Goal: Task Accomplishment & Management: Manage account settings

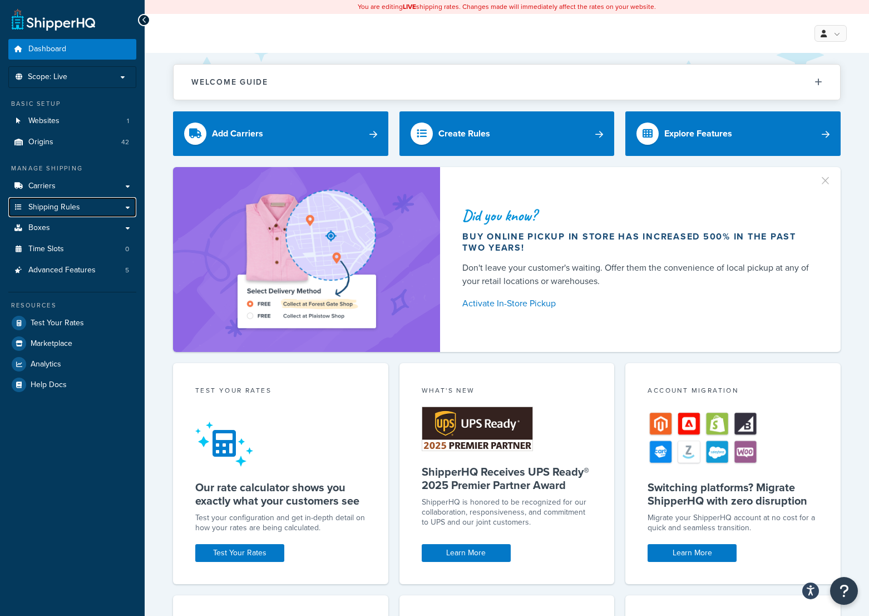
click at [70, 208] on span "Shipping Rules" at bounding box center [54, 207] width 52 height 9
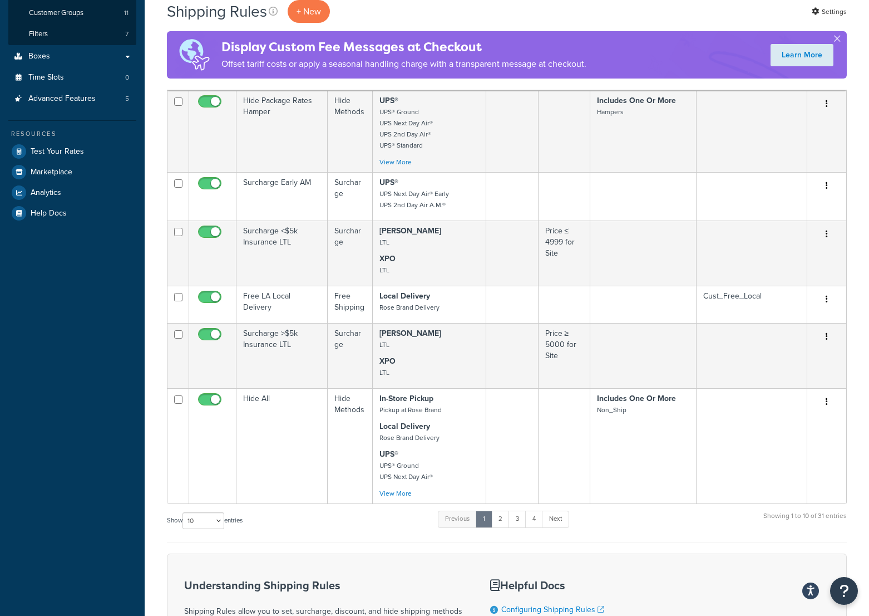
scroll to position [445, 0]
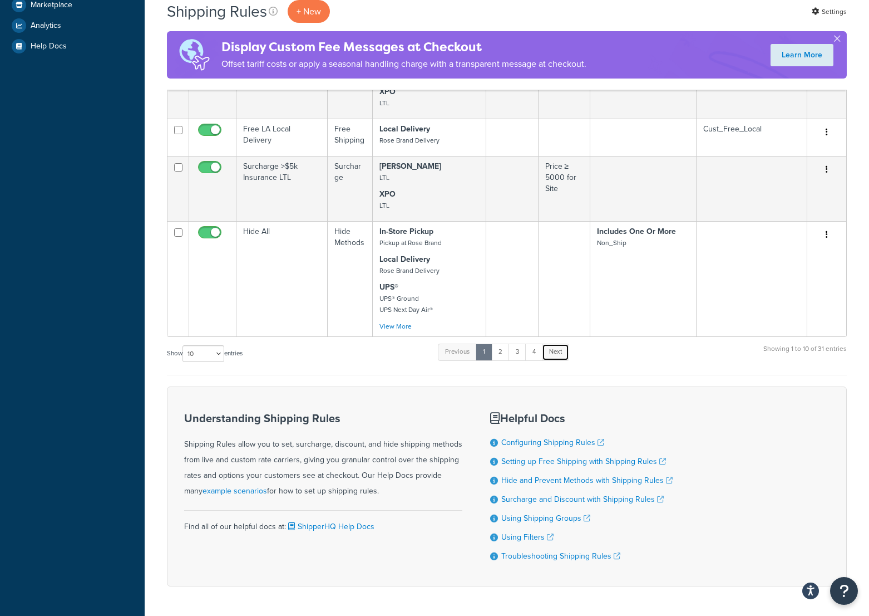
click at [551, 360] on link "Next" at bounding box center [555, 351] width 27 height 17
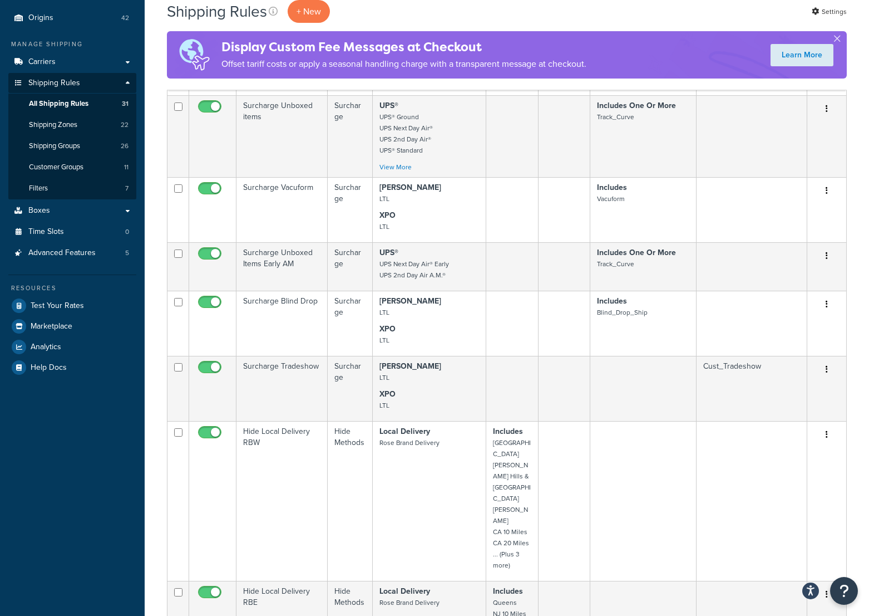
scroll to position [0, 0]
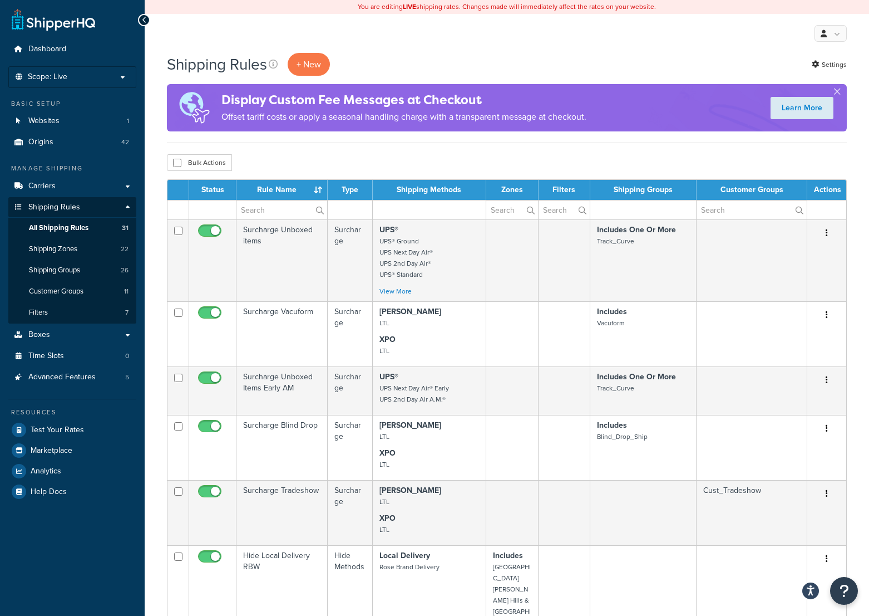
click at [288, 427] on td "Surcharge Blind Drop" at bounding box center [282, 447] width 91 height 65
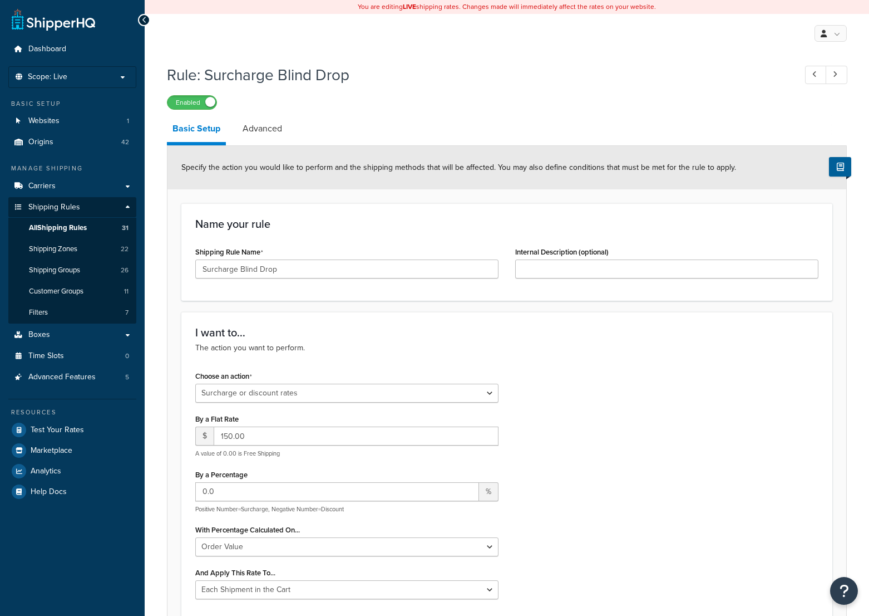
select select "SURCHARGE"
select select "ORDER"
select select "CART"
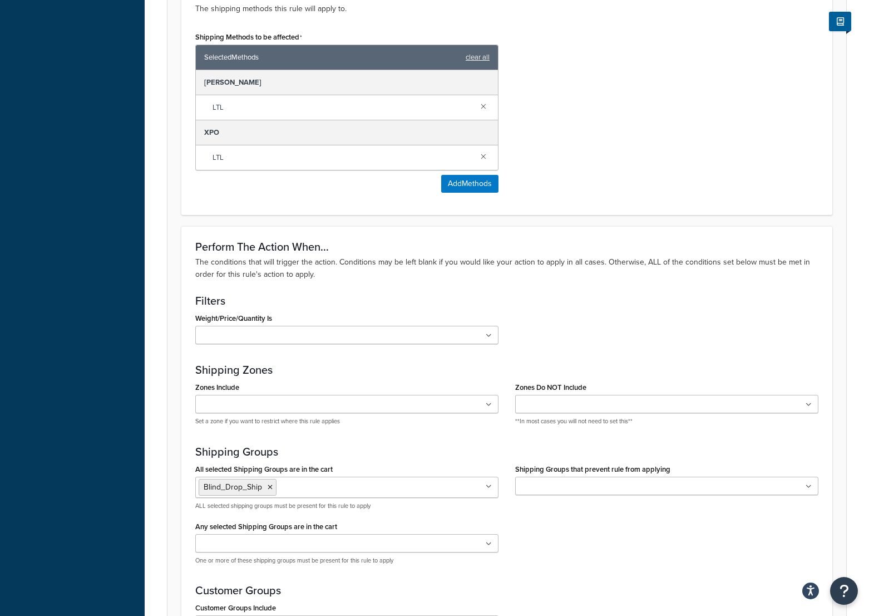
scroll to position [779, 0]
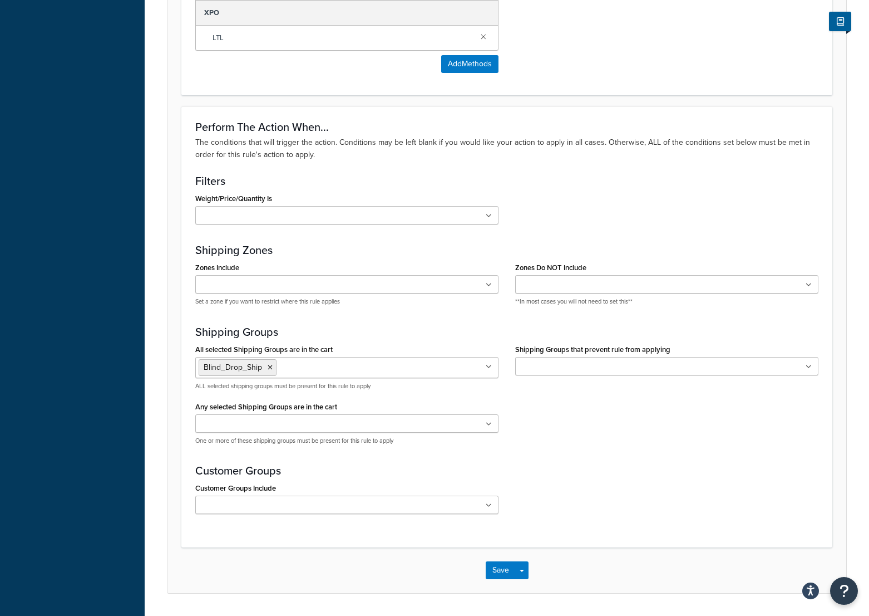
click at [489, 506] on icon at bounding box center [489, 505] width 6 height 7
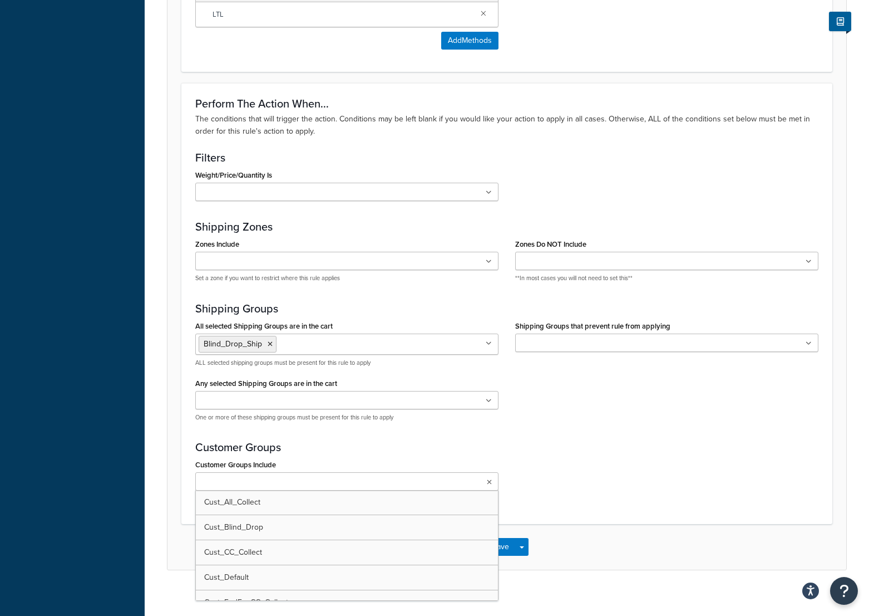
scroll to position [815, 0]
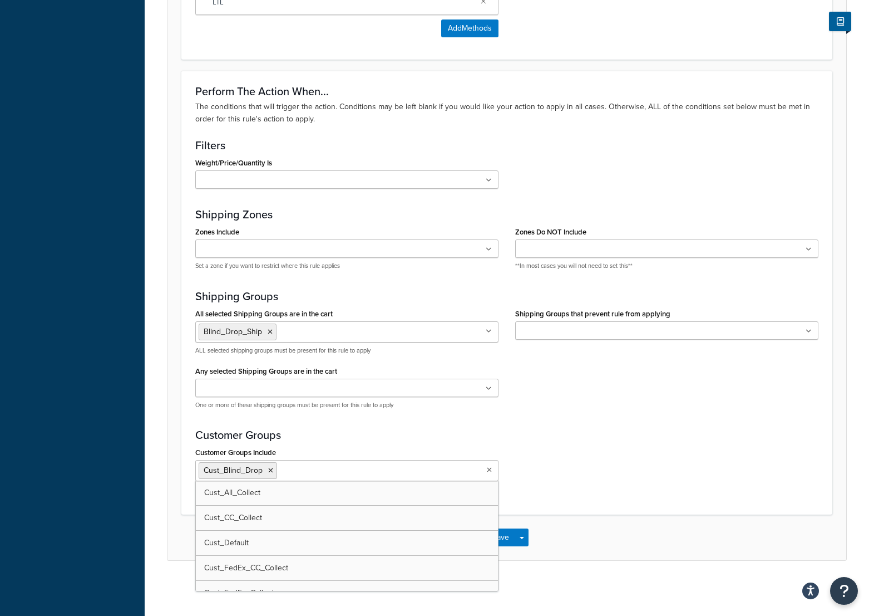
click at [657, 439] on h3 "Customer Groups" at bounding box center [506, 435] width 623 height 12
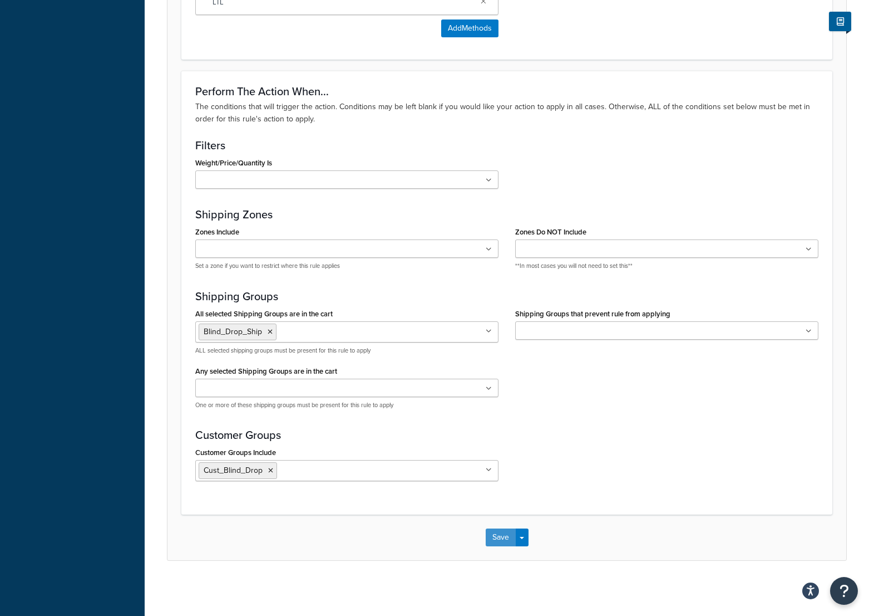
click at [511, 533] on button "Save" at bounding box center [501, 537] width 30 height 18
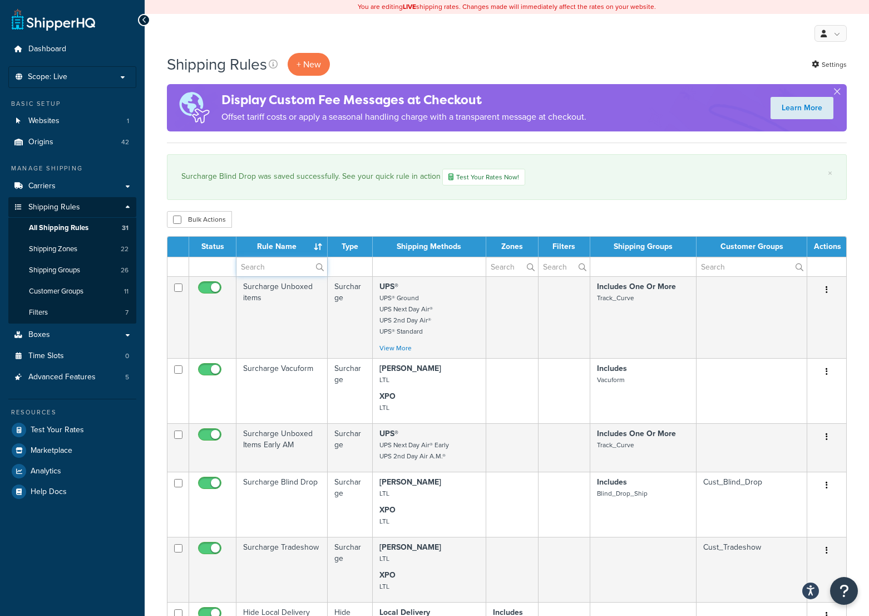
click at [260, 268] on input "text" at bounding box center [282, 266] width 91 height 19
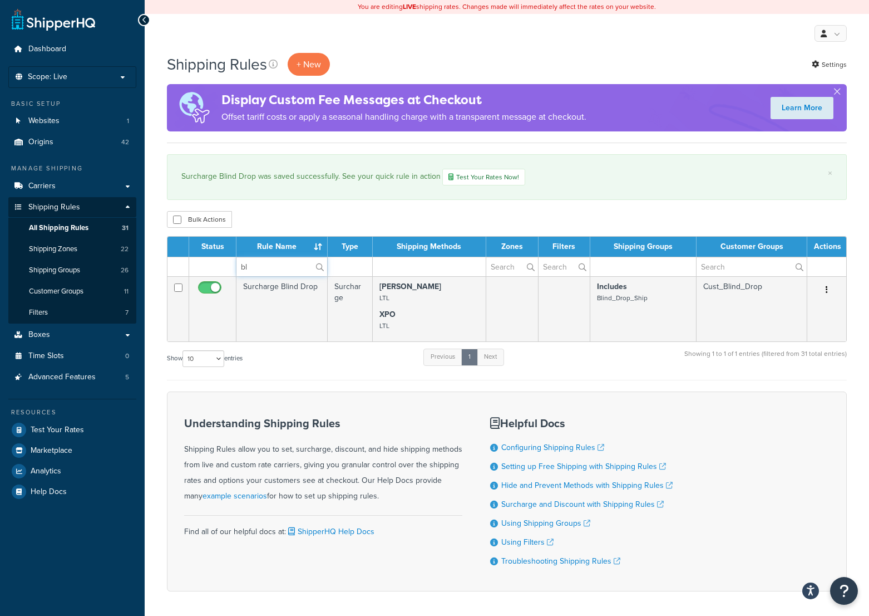
type input "bl"
click at [377, 209] on div "Shipping Rules + New Settings Display Custom Fee Messages at Checkout Offset ta…" at bounding box center [507, 341] width 725 height 577
click at [258, 288] on td "Surcharge Blind Drop" at bounding box center [282, 308] width 91 height 65
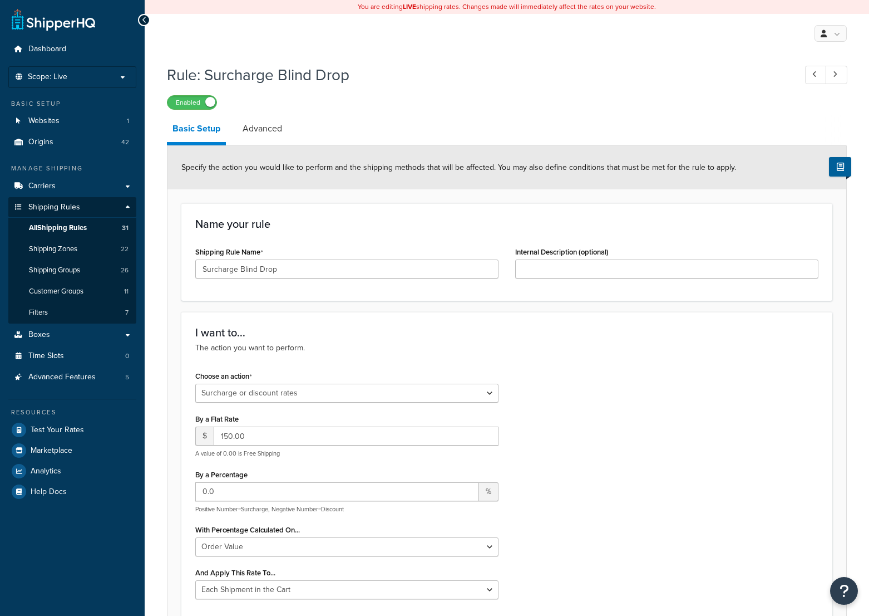
select select "SURCHARGE"
select select "ORDER"
select select "CART"
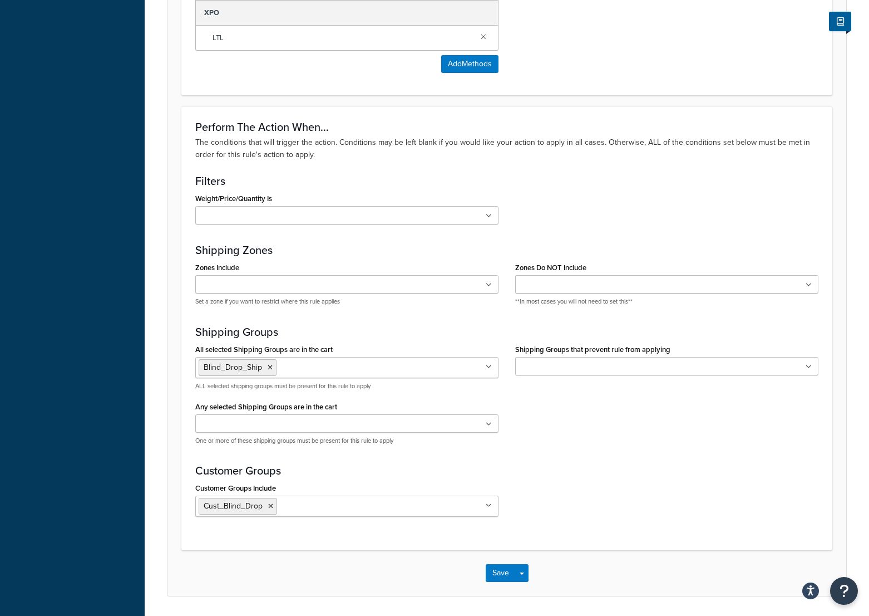
scroll to position [818, 0]
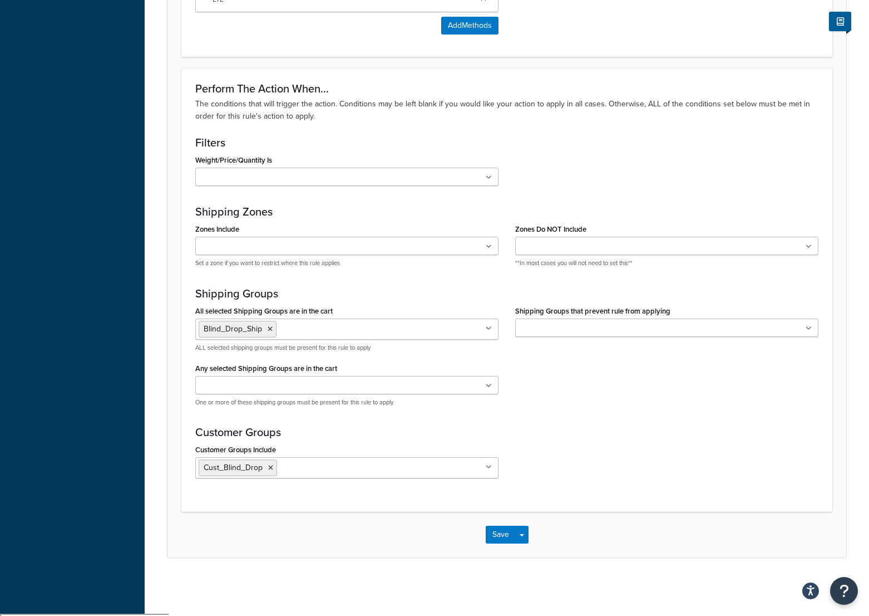
click at [270, 329] on icon at bounding box center [270, 329] width 5 height 7
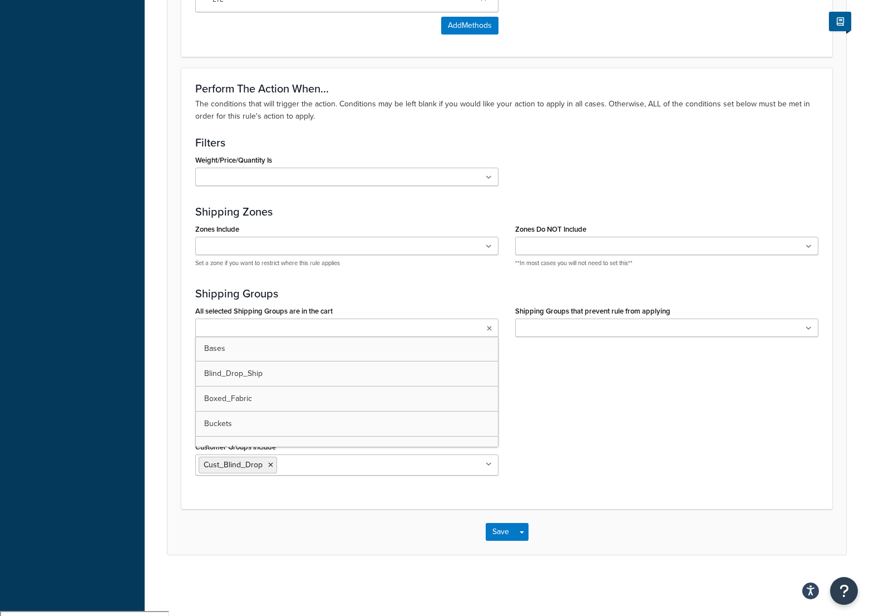
scroll to position [815, 0]
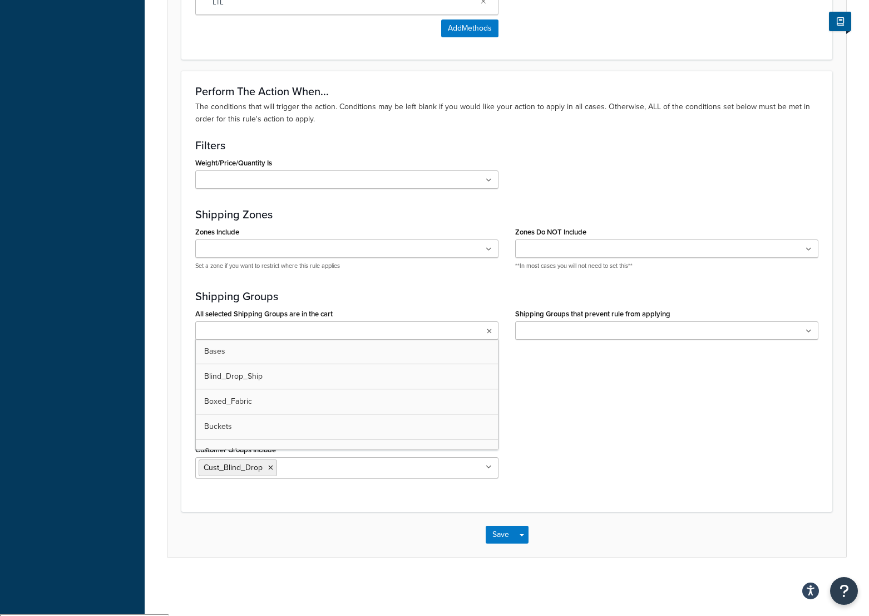
click at [593, 188] on div "Weight/Price/Quantity Is Price ≤ 1999 for Site Price ≤ 4999 for Site Price ≥ 20…" at bounding box center [507, 176] width 640 height 42
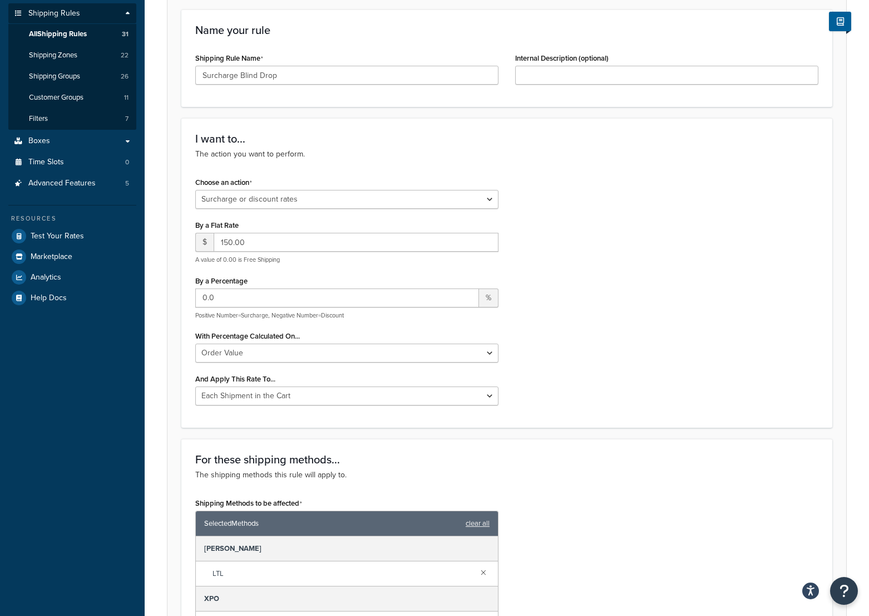
scroll to position [0, 0]
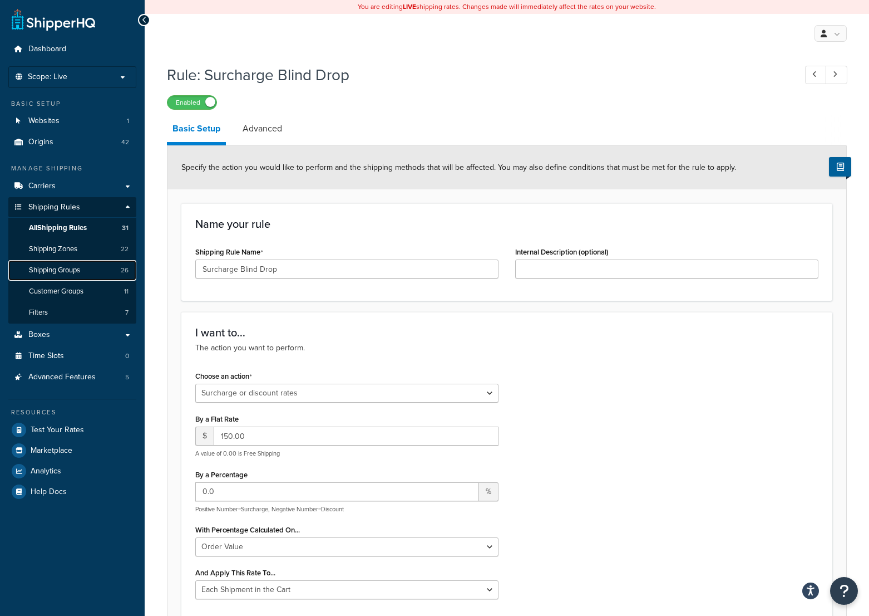
click at [87, 265] on link "Shipping Groups 26" at bounding box center [72, 270] width 128 height 21
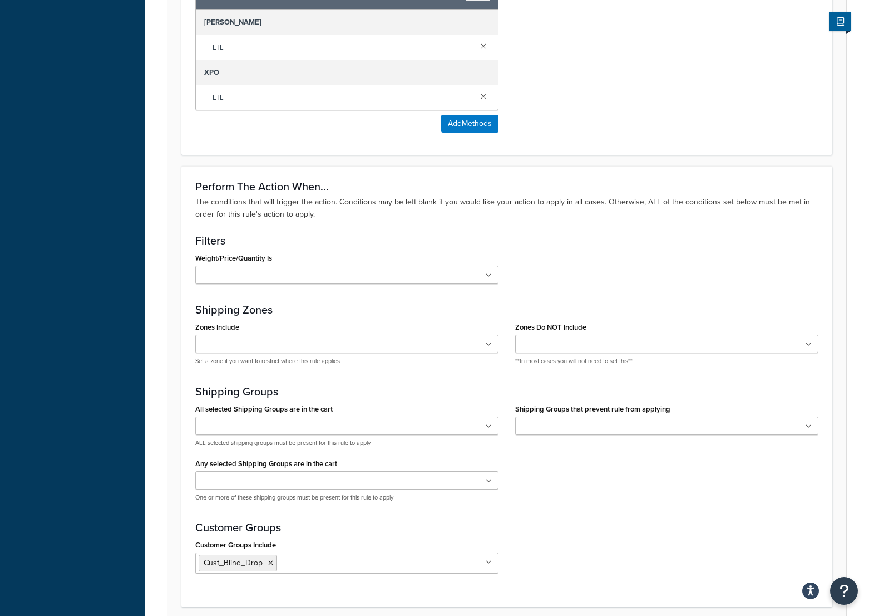
scroll to position [815, 0]
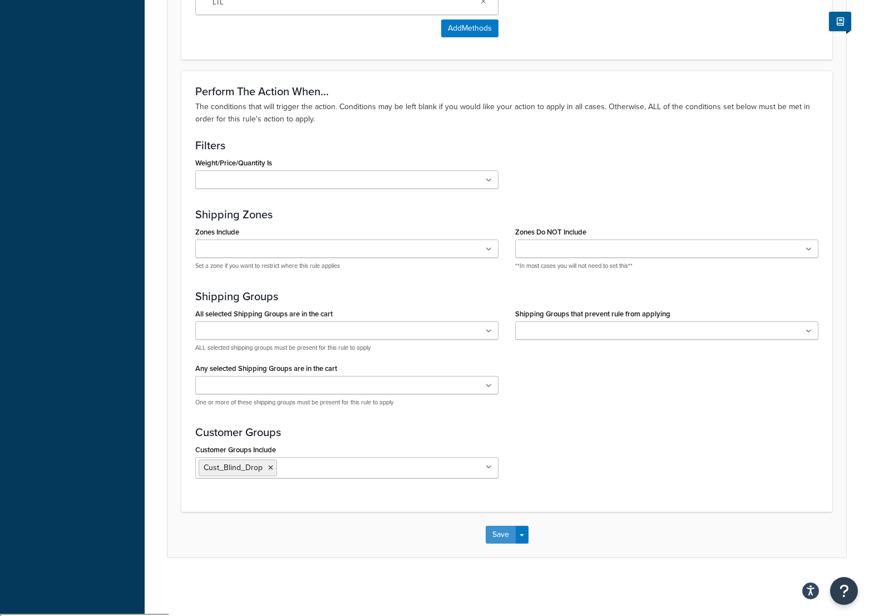
click at [505, 541] on button "Save" at bounding box center [501, 534] width 30 height 18
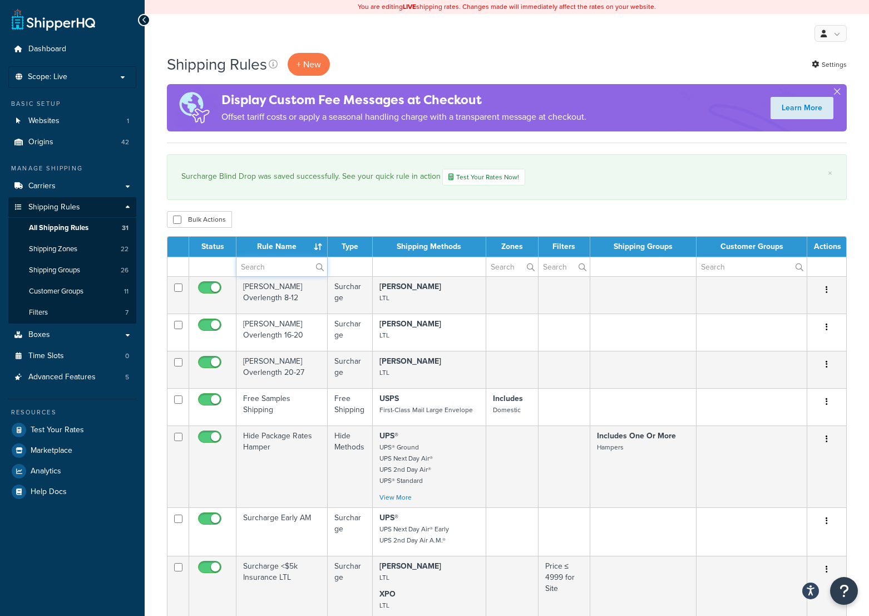
click at [256, 262] on input "text" at bounding box center [282, 266] width 91 height 19
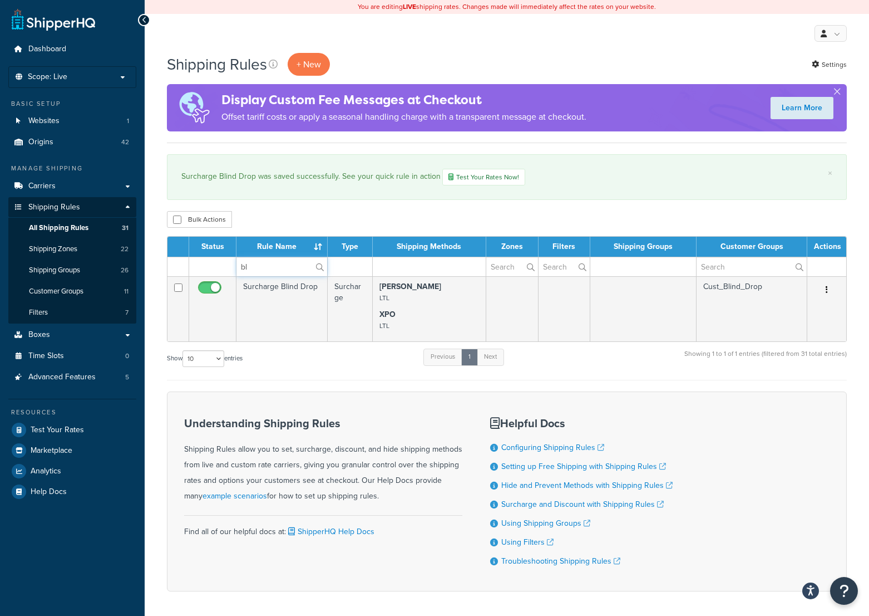
type input "bl"
click at [218, 288] on input "checkbox" at bounding box center [211, 290] width 31 height 14
click at [208, 288] on input "checkbox" at bounding box center [211, 290] width 31 height 14
checkbox input "true"
click at [96, 262] on link "Shipping Groups 26" at bounding box center [72, 270] width 128 height 21
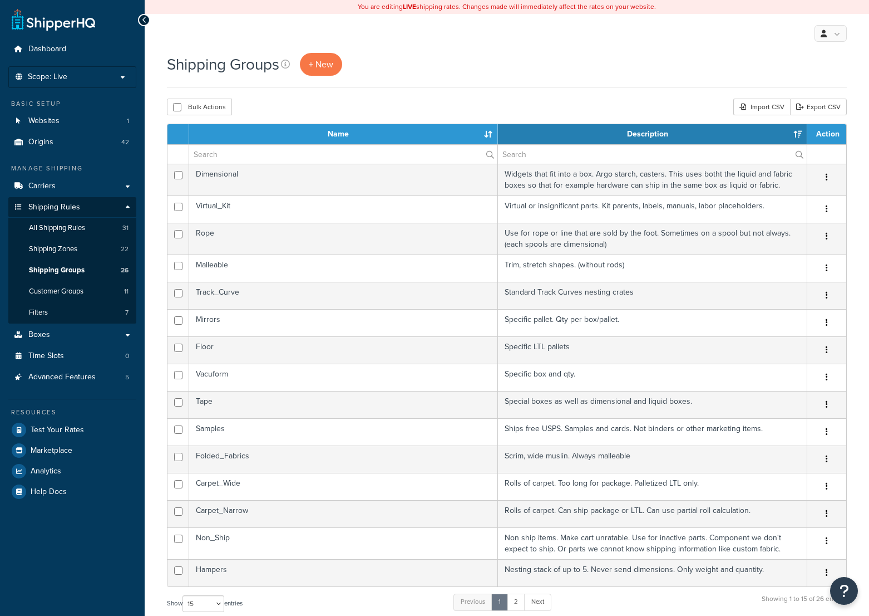
select select "15"
click at [267, 152] on input "text" at bounding box center [343, 154] width 308 height 19
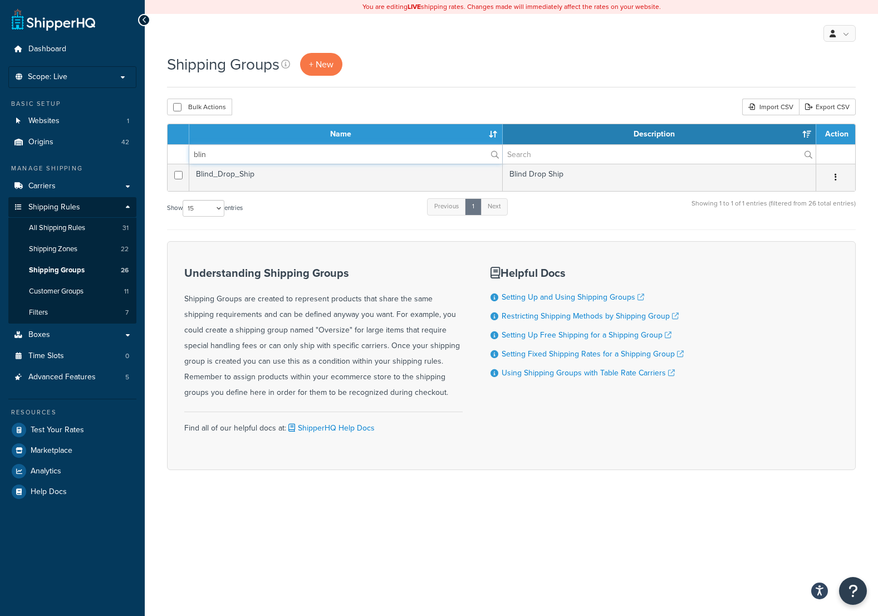
type input "blin"
click at [289, 169] on td "Blind_Drop_Ship" at bounding box center [345, 177] width 313 height 27
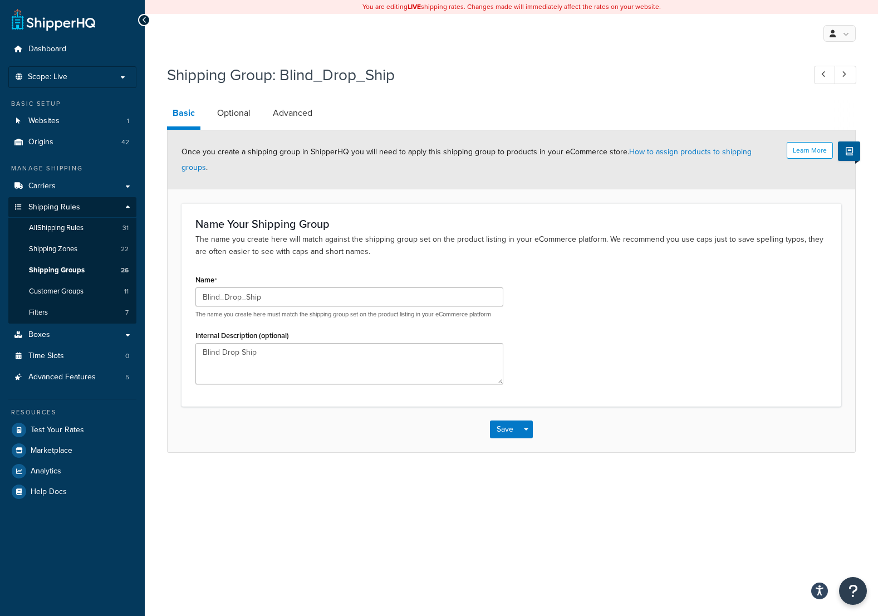
click at [538, 67] on h1 "Shipping Group: Blind_Drop_Ship" at bounding box center [480, 75] width 626 height 22
click at [700, 233] on p "The name you create here will match against the shipping group set on the produ…" at bounding box center [511, 245] width 632 height 24
click at [86, 228] on link "All Shipping Rules 31" at bounding box center [72, 228] width 128 height 21
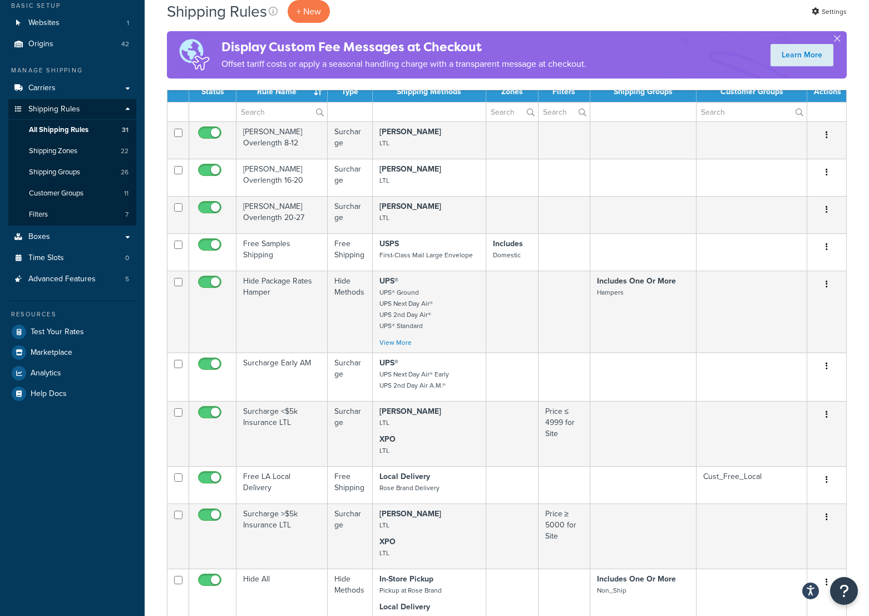
scroll to position [56, 0]
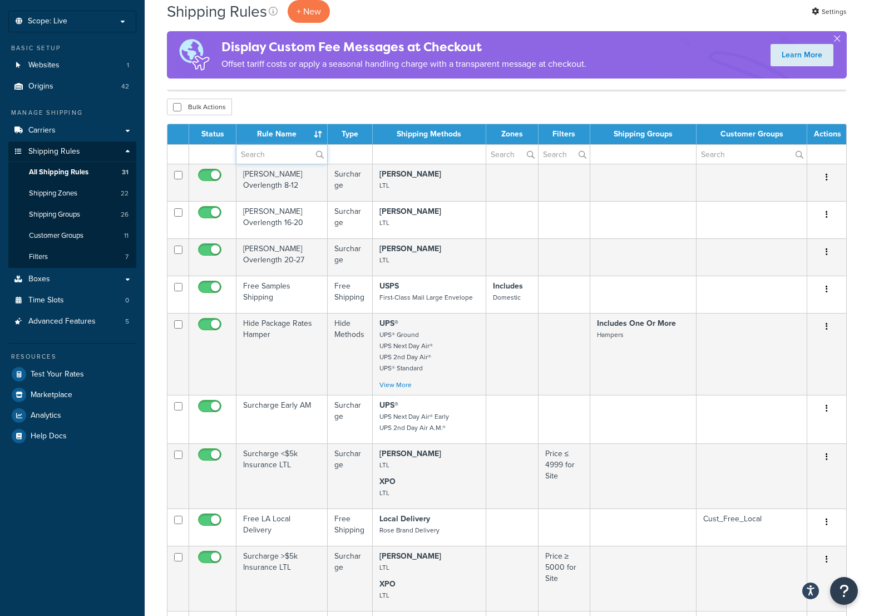
click at [260, 159] on input "text" at bounding box center [282, 154] width 91 height 19
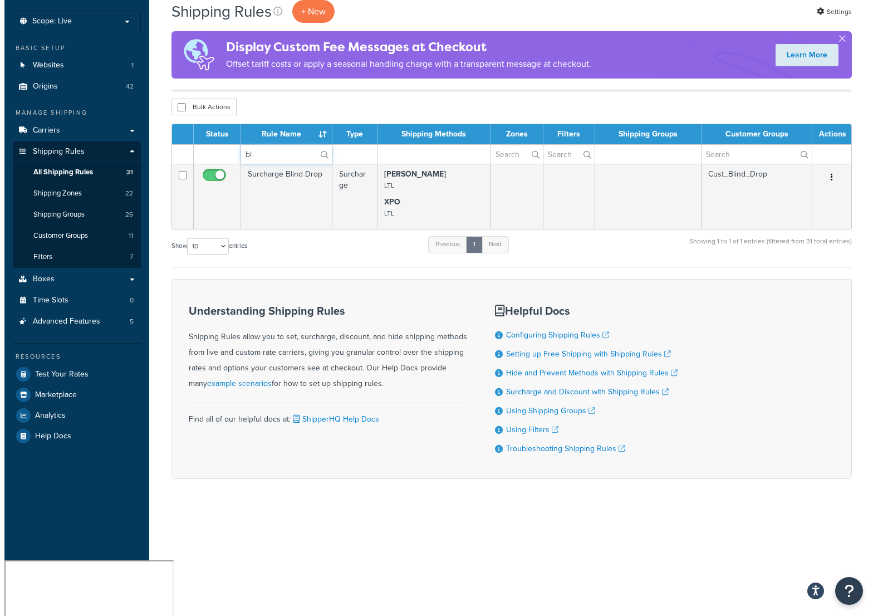
scroll to position [0, 0]
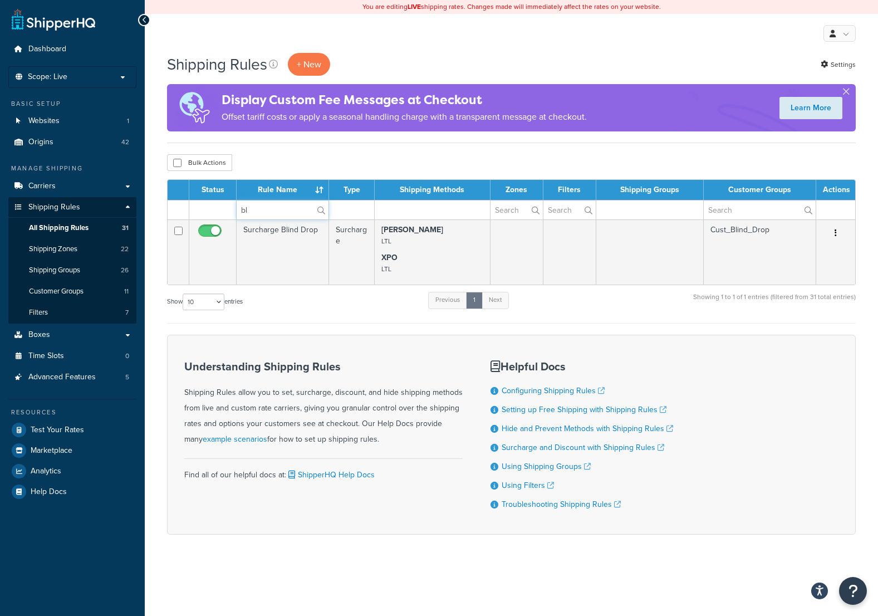
type input "bl"
click at [302, 229] on td "Surcharge Blind Drop" at bounding box center [283, 251] width 92 height 65
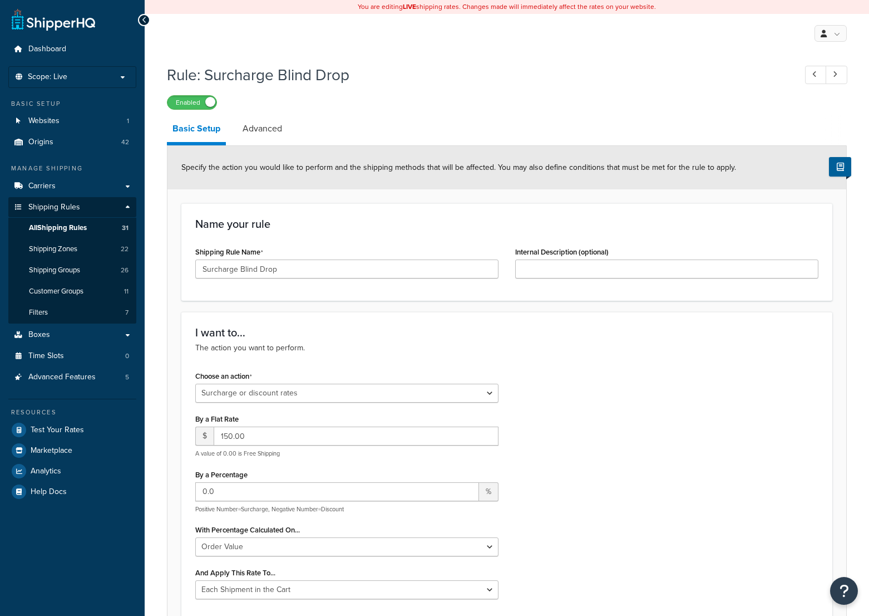
select select "SURCHARGE"
select select "ORDER"
select select "CART"
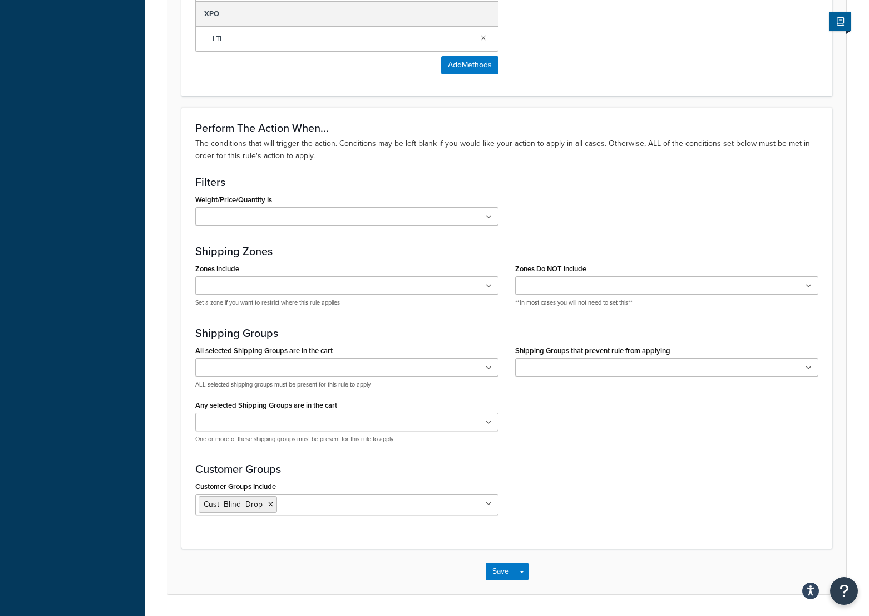
scroll to position [815, 0]
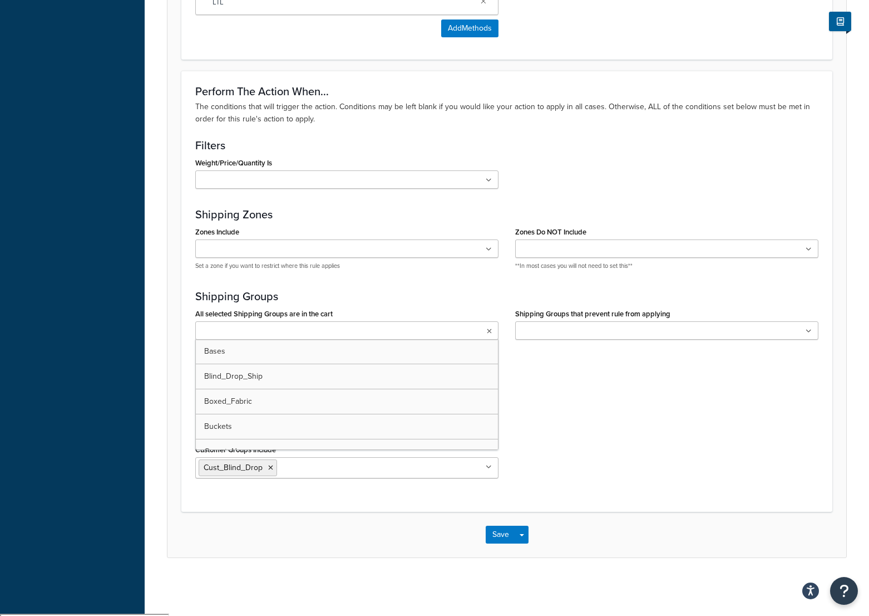
click at [215, 328] on input "All selected Shipping Groups are in the cart" at bounding box center [248, 331] width 99 height 12
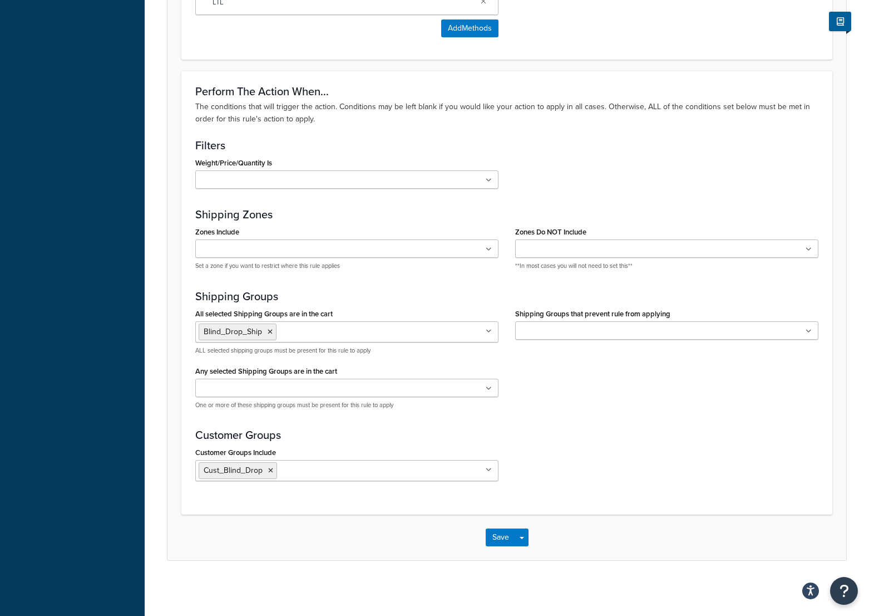
drag, startPoint x: 635, startPoint y: 446, endPoint x: 451, endPoint y: 464, distance: 184.6
click at [635, 445] on div "Customer Groups Customer Groups Include Cust_Blind_Drop Cust_All_Collect Cust_C…" at bounding box center [506, 459] width 623 height 61
click at [270, 474] on icon at bounding box center [270, 470] width 5 height 7
click at [550, 422] on div "Perform The Action When... The conditions that will trigger the action. Conditi…" at bounding box center [506, 291] width 651 height 441
click at [504, 539] on button "Save" at bounding box center [501, 534] width 30 height 18
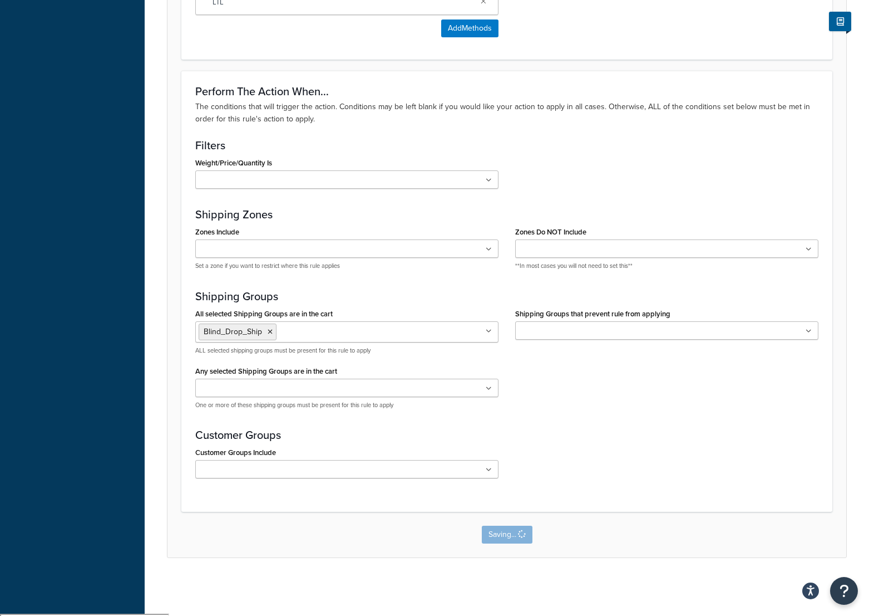
scroll to position [0, 0]
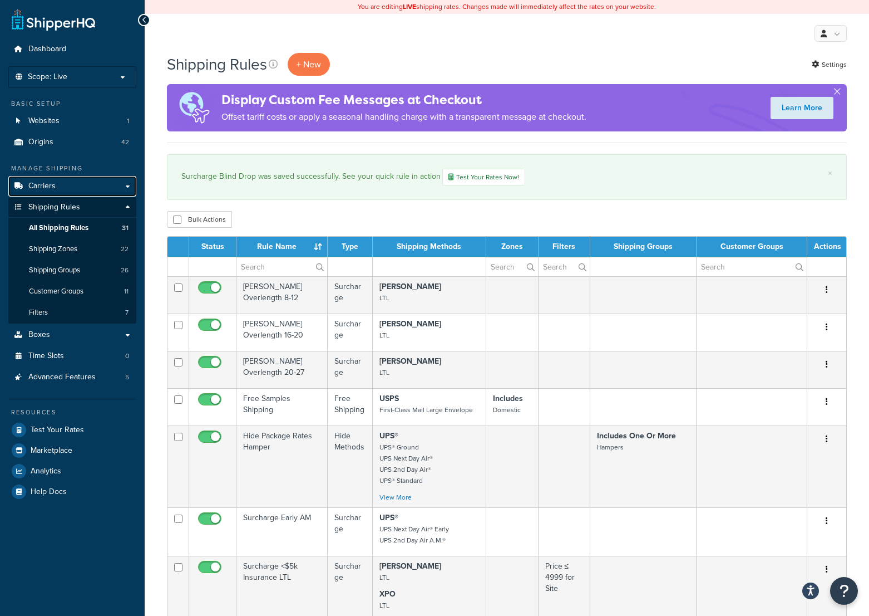
click at [66, 181] on link "Carriers" at bounding box center [72, 186] width 128 height 21
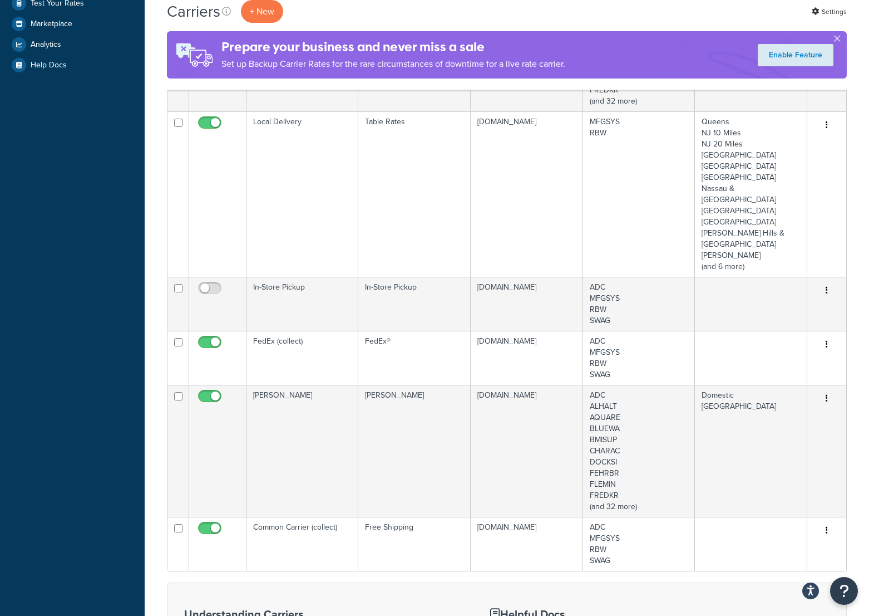
scroll to position [390, 0]
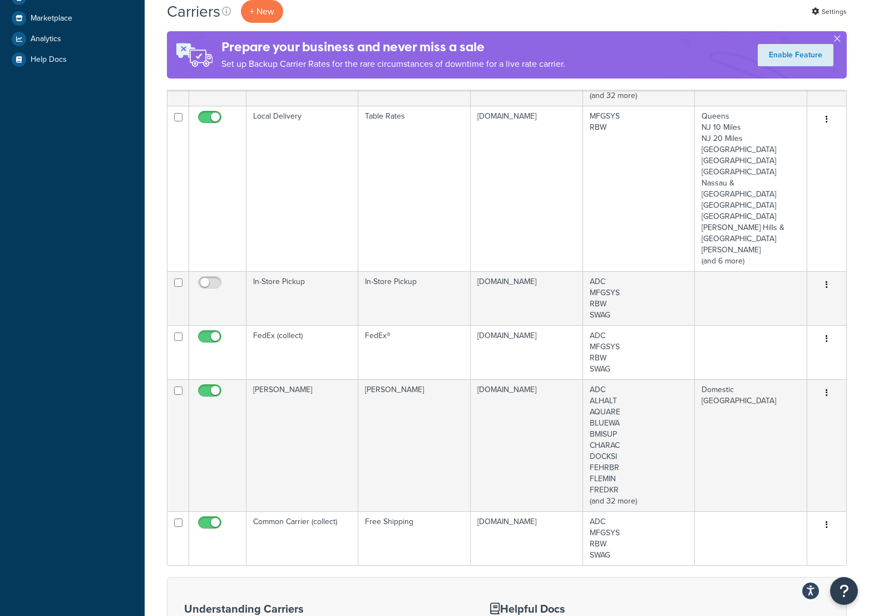
click at [287, 325] on td "FedEx (collect)" at bounding box center [303, 352] width 112 height 54
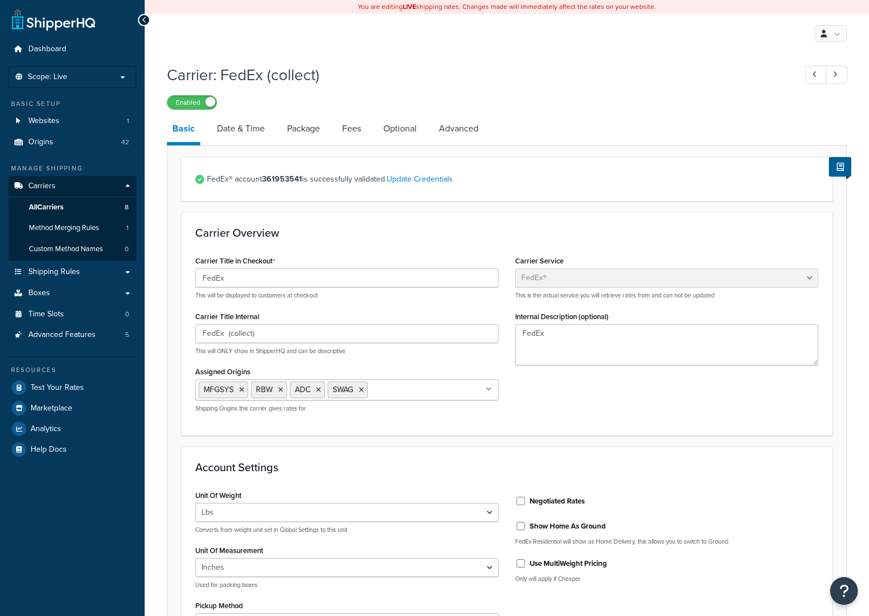
select select "fedEx"
select select "REGULAR_PICKUP"
select select "YOUR_PACKAGING"
click at [230, 129] on link "Date & Time" at bounding box center [240, 128] width 59 height 27
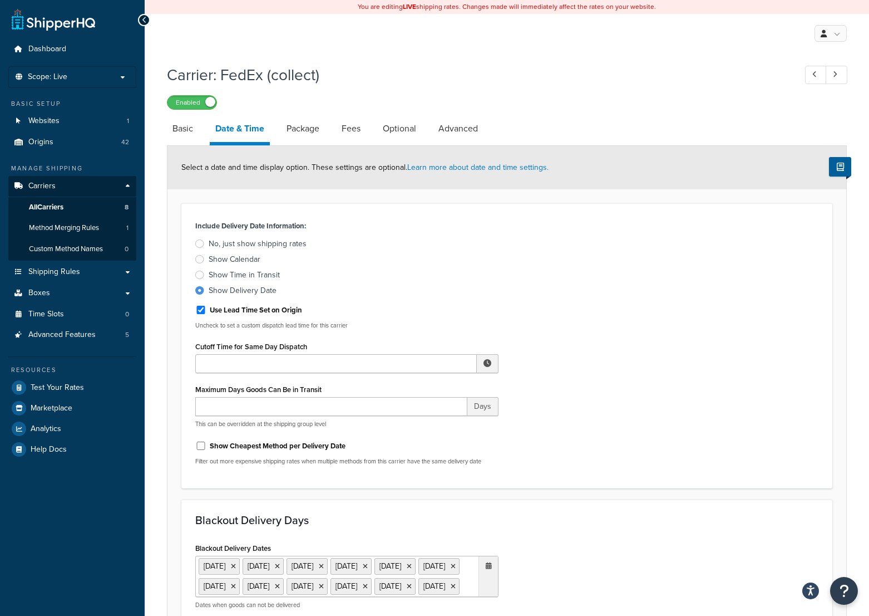
click at [196, 246] on div at bounding box center [199, 243] width 9 height 8
click at [0, 0] on input "No, just show shipping rates" at bounding box center [0, 0] width 0 height 0
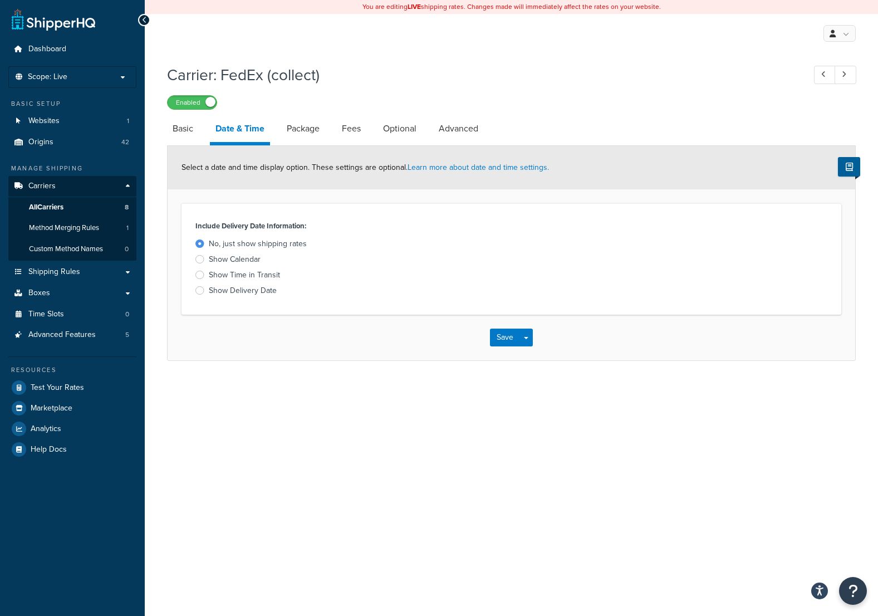
click at [311, 136] on link "Package" at bounding box center [303, 128] width 44 height 27
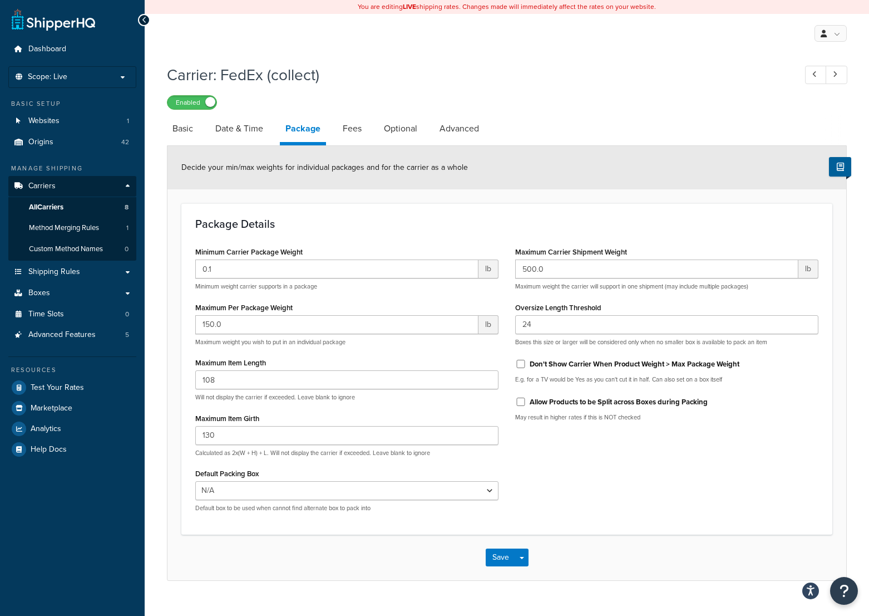
click at [348, 134] on link "Fees" at bounding box center [352, 128] width 30 height 27
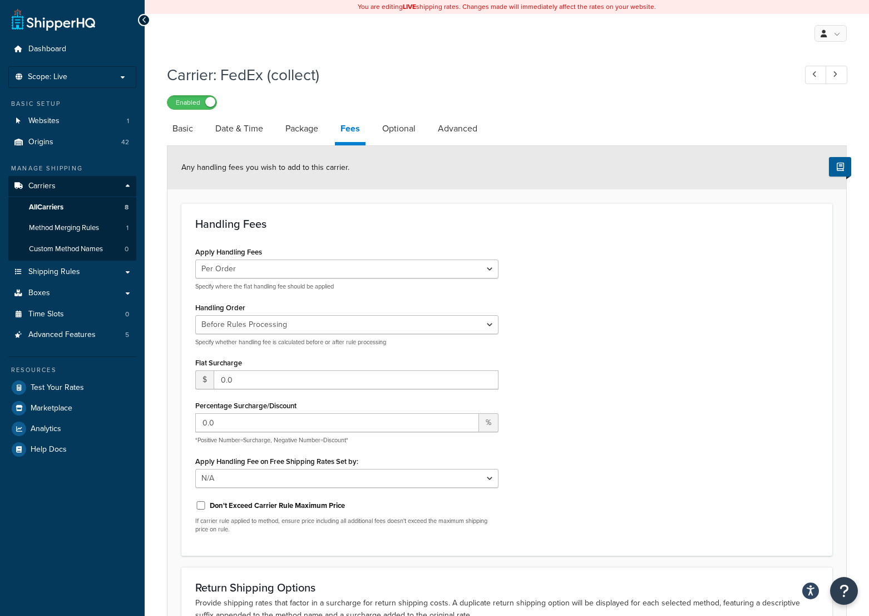
drag, startPoint x: 393, startPoint y: 130, endPoint x: 398, endPoint y: 128, distance: 6.0
click at [393, 129] on link "Optional" at bounding box center [399, 128] width 45 height 27
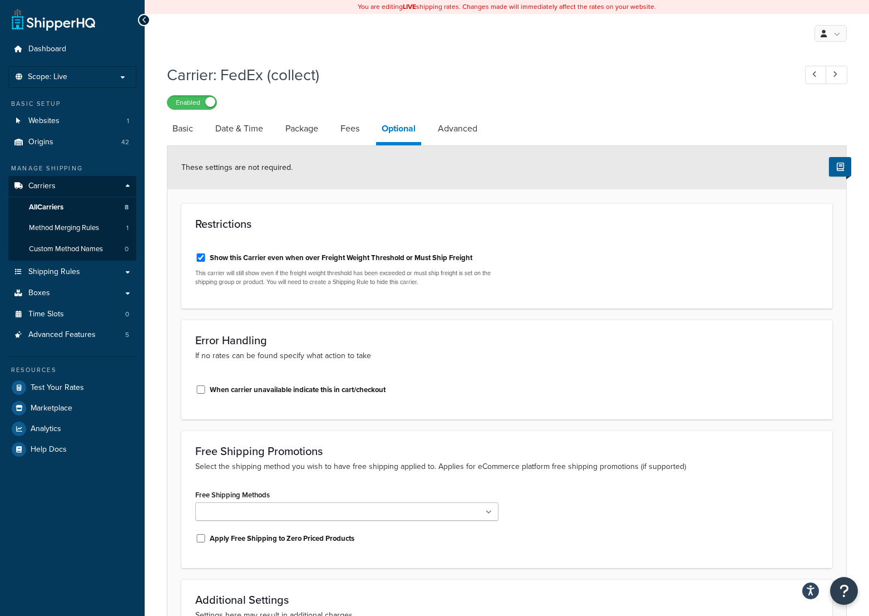
click at [450, 127] on link "Advanced" at bounding box center [457, 128] width 51 height 27
select select "false"
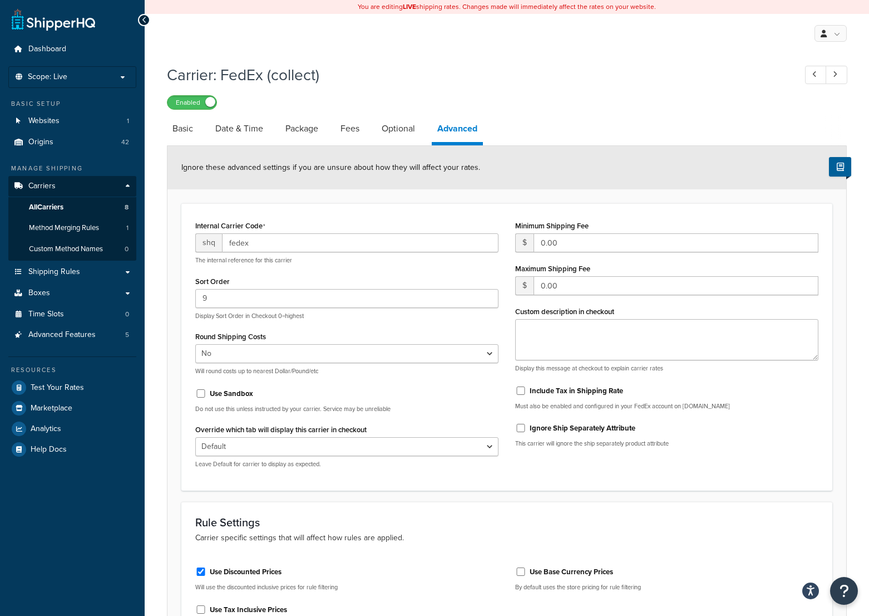
click at [186, 129] on link "Basic" at bounding box center [183, 128] width 32 height 27
select select "fedEx"
select select "REGULAR_PICKUP"
select select "YOUR_PACKAGING"
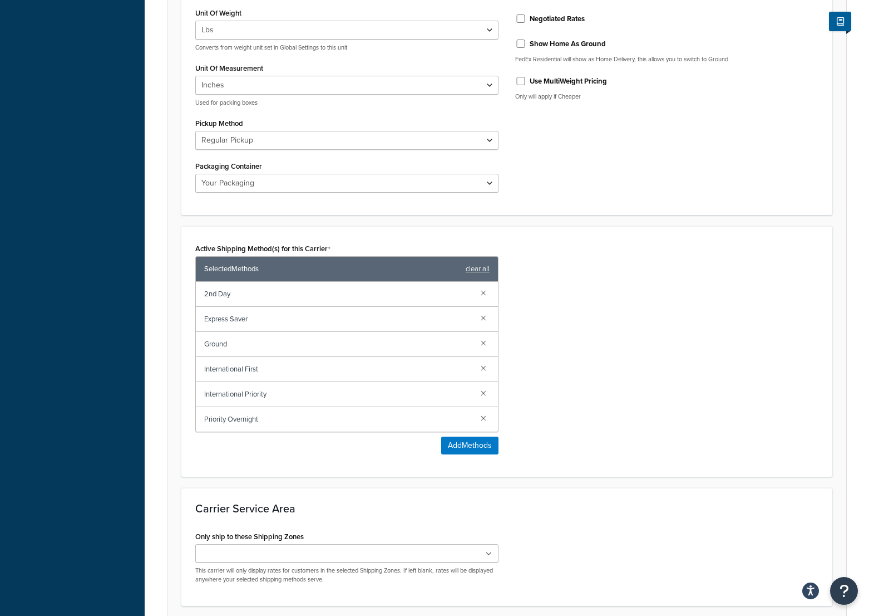
scroll to position [465, 0]
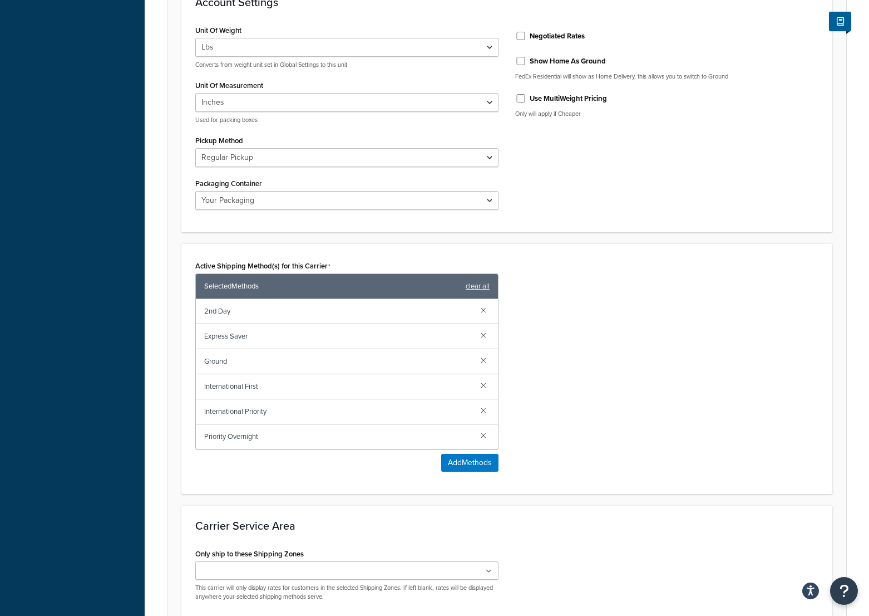
click at [239, 338] on span "Express Saver" at bounding box center [338, 336] width 268 height 16
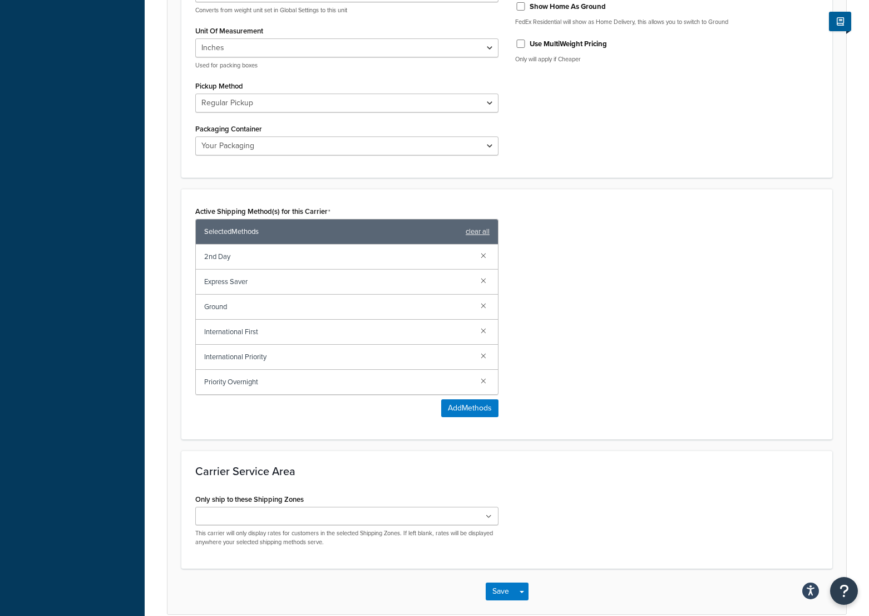
scroll to position [576, 0]
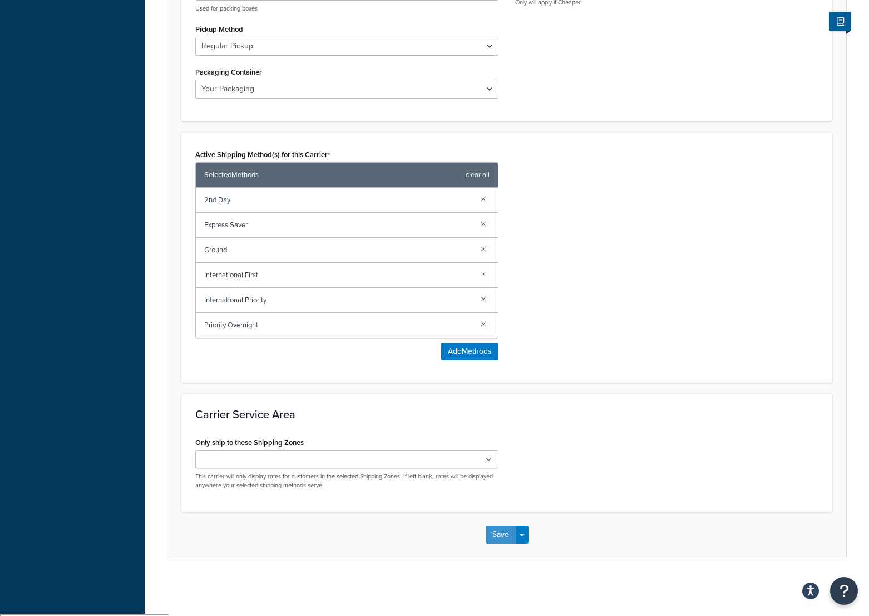
click at [506, 538] on button "Save" at bounding box center [501, 534] width 30 height 18
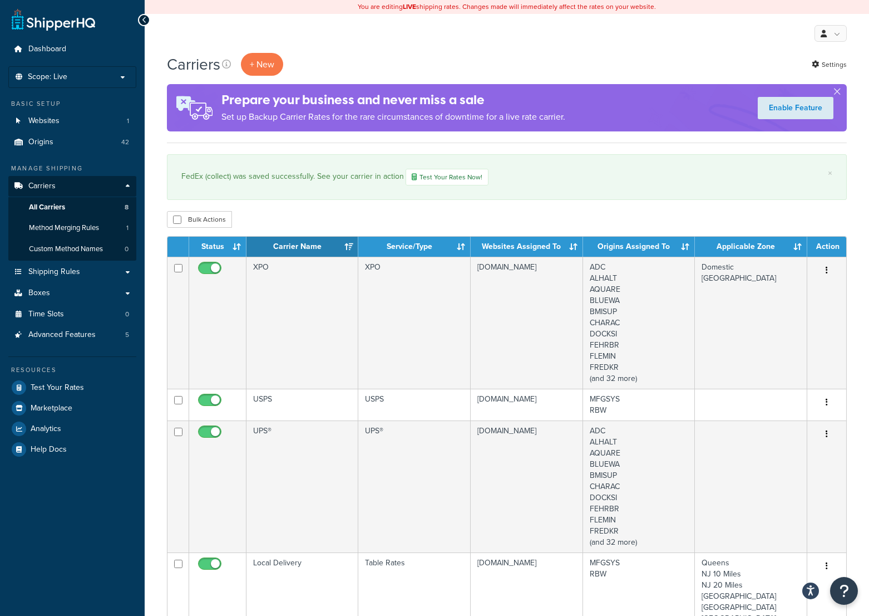
click at [285, 427] on td "UPS®" at bounding box center [303, 486] width 112 height 132
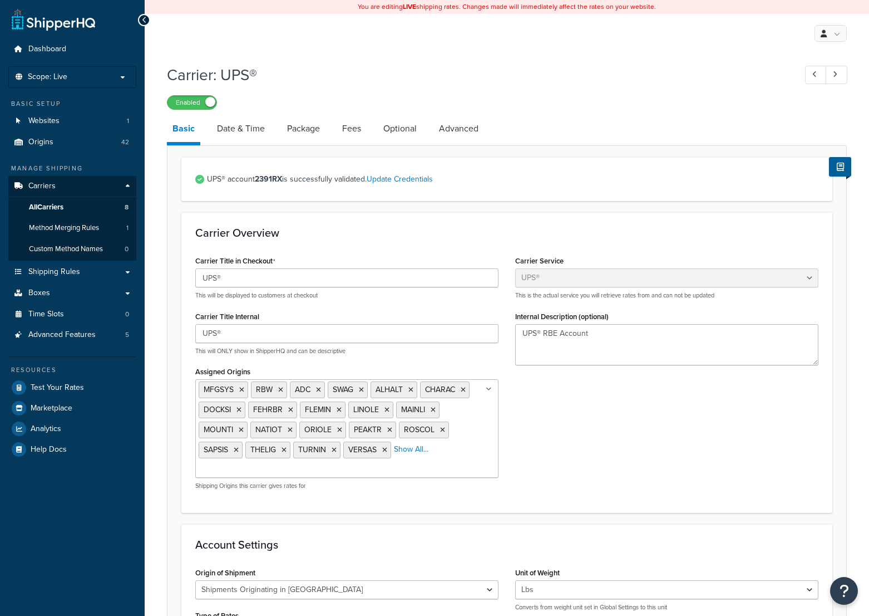
select select "ups"
select select "us"
select select "04"
